Goal: Information Seeking & Learning: Learn about a topic

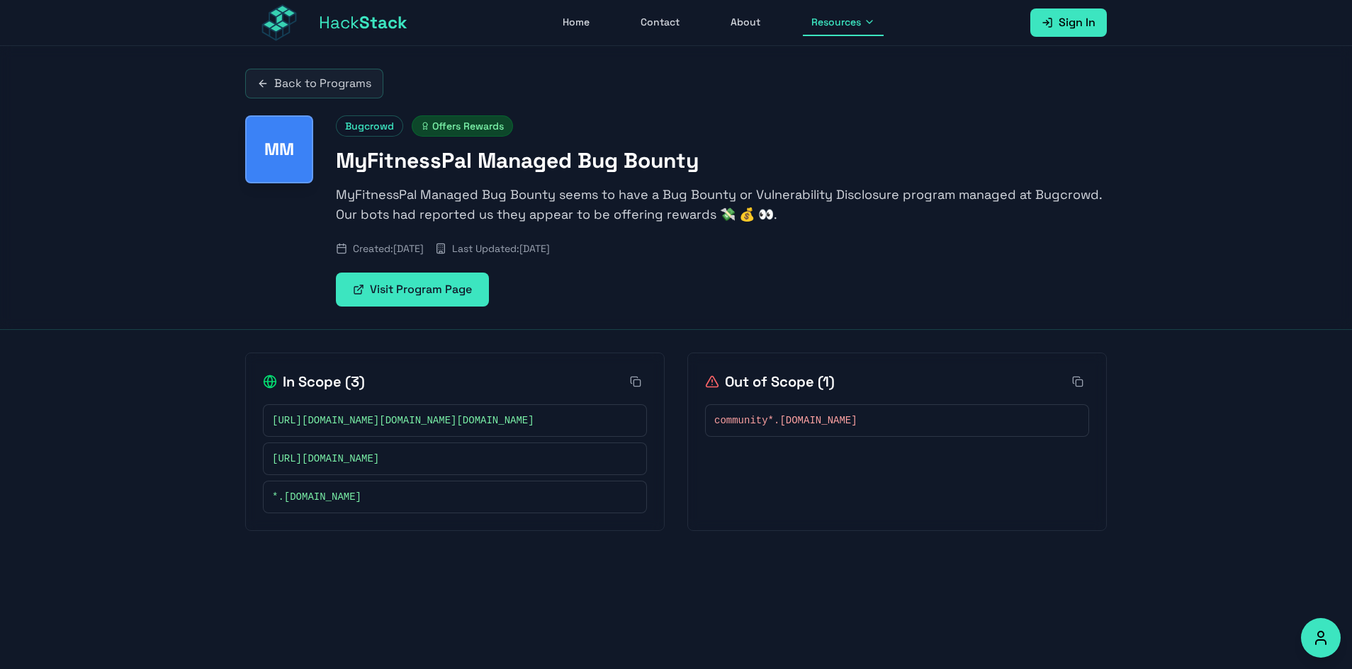
click at [379, 466] on span "[URL][DOMAIN_NAME]" at bounding box center [325, 459] width 107 height 14
click at [774, 440] on div "Out of Scope ( 1 ) community*.[DOMAIN_NAME]" at bounding box center [896, 442] width 419 height 179
drag, startPoint x: 764, startPoint y: 423, endPoint x: 883, endPoint y: 429, distance: 119.2
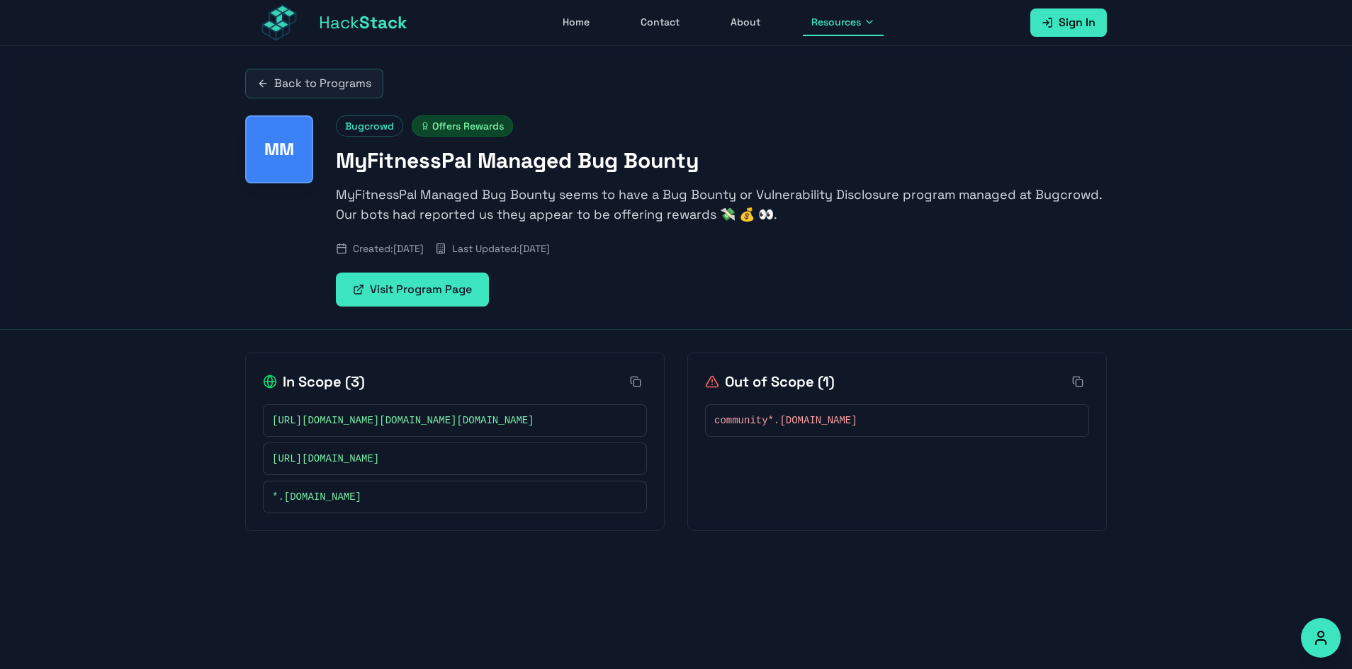
click at [883, 429] on div "community*.[DOMAIN_NAME]" at bounding box center [897, 420] width 384 height 33
click at [874, 427] on div at bounding box center [874, 427] width 0 height 0
click at [691, 286] on div "Visit Program Page" at bounding box center [721, 290] width 771 height 34
click at [737, 355] on div "Out of Scope ( 1 ) community*.[DOMAIN_NAME]" at bounding box center [896, 442] width 419 height 179
drag, startPoint x: 397, startPoint y: 168, endPoint x: 576, endPoint y: 160, distance: 179.4
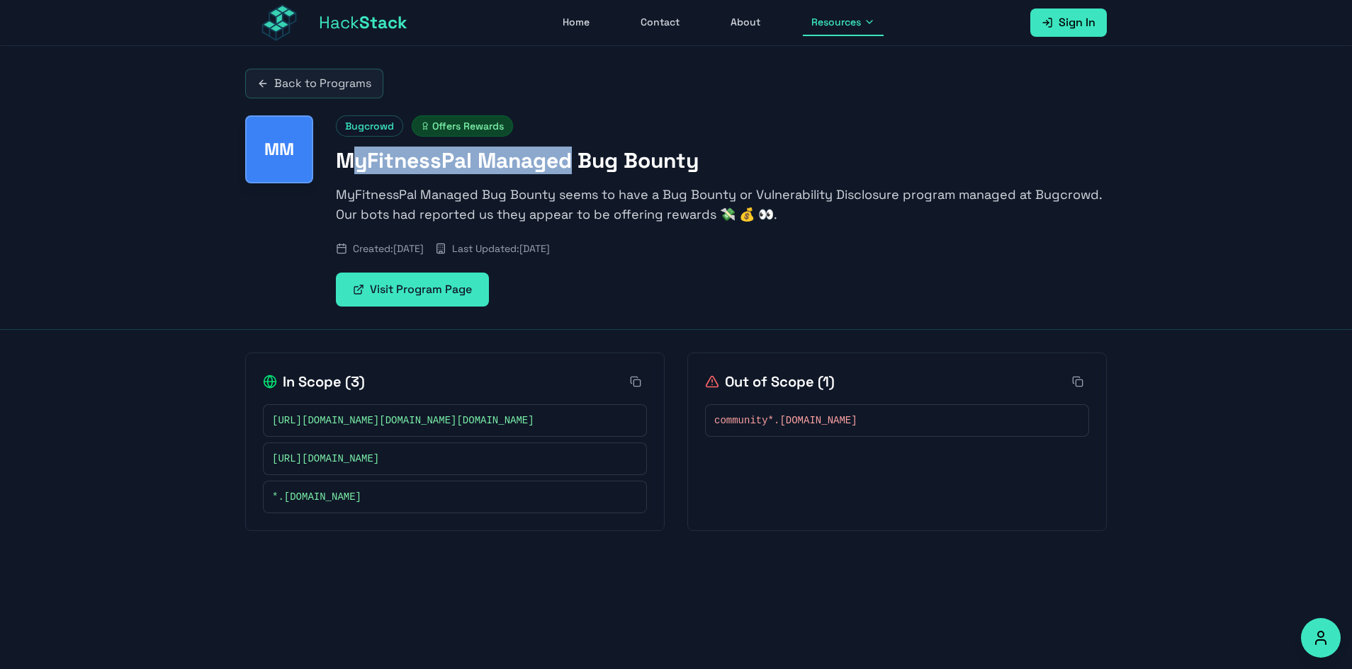
click at [576, 160] on h1 "MyFitnessPal Managed Bug Bounty" at bounding box center [721, 161] width 771 height 26
drag, startPoint x: 329, startPoint y: 167, endPoint x: 707, endPoint y: 157, distance: 377.7
click at [707, 157] on div "MM Bugcrowd Offers Rewards MyFitnessPal Managed Bug Bounty MyFitnessPal Managed…" at bounding box center [675, 210] width 861 height 191
click at [707, 157] on h1 "MyFitnessPal Managed Bug Bounty" at bounding box center [721, 161] width 771 height 26
